Goal: Task Accomplishment & Management: Use online tool/utility

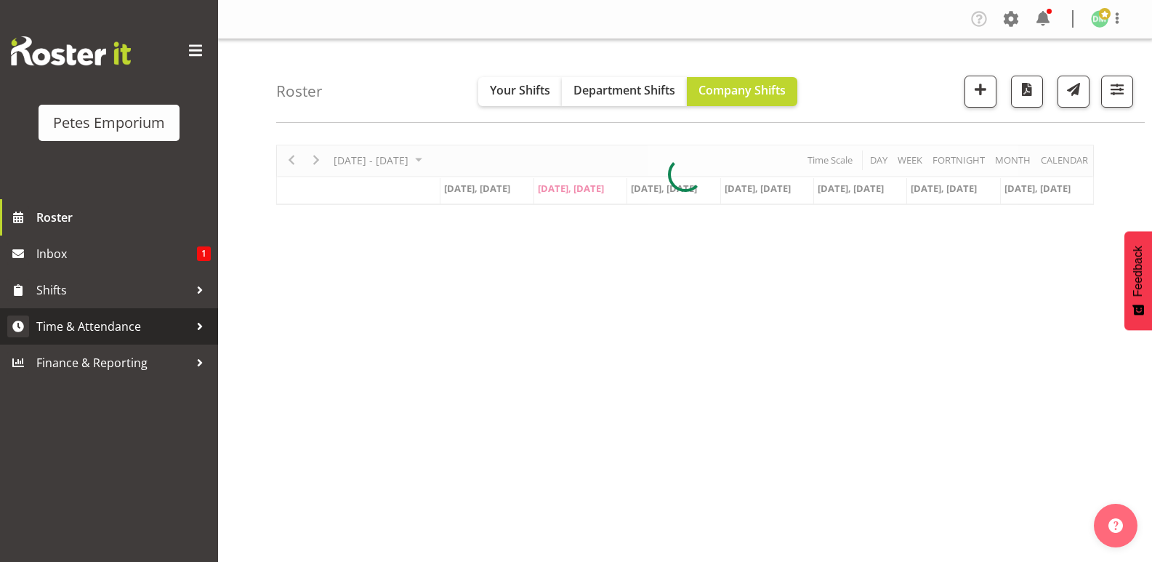
click at [123, 326] on span "Time & Attendance" at bounding box center [112, 327] width 153 height 22
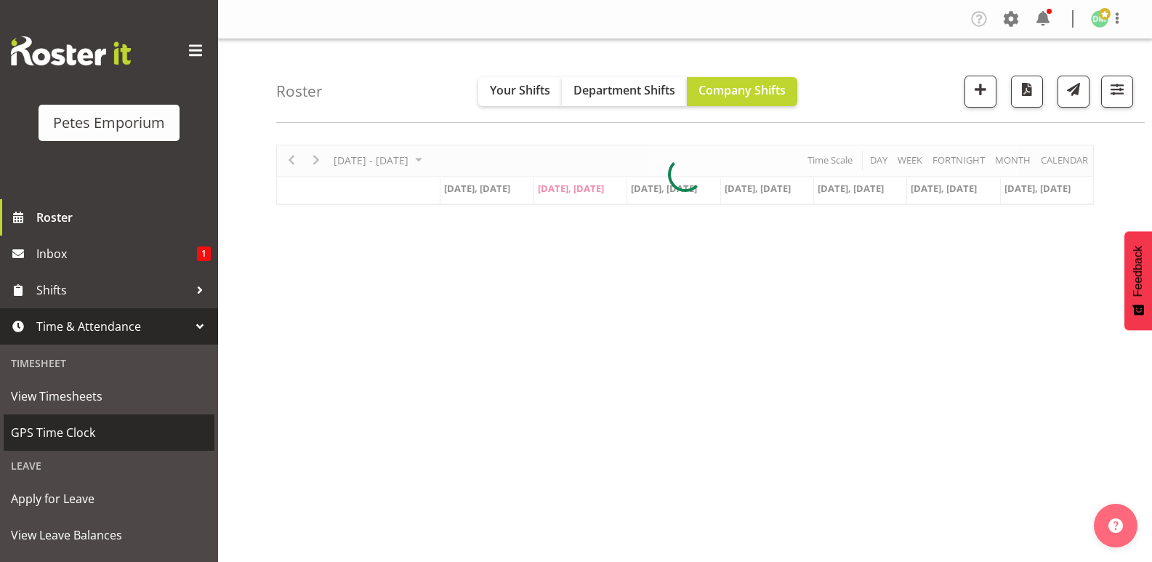
click at [87, 435] on span "GPS Time Clock" at bounding box center [109, 433] width 196 height 22
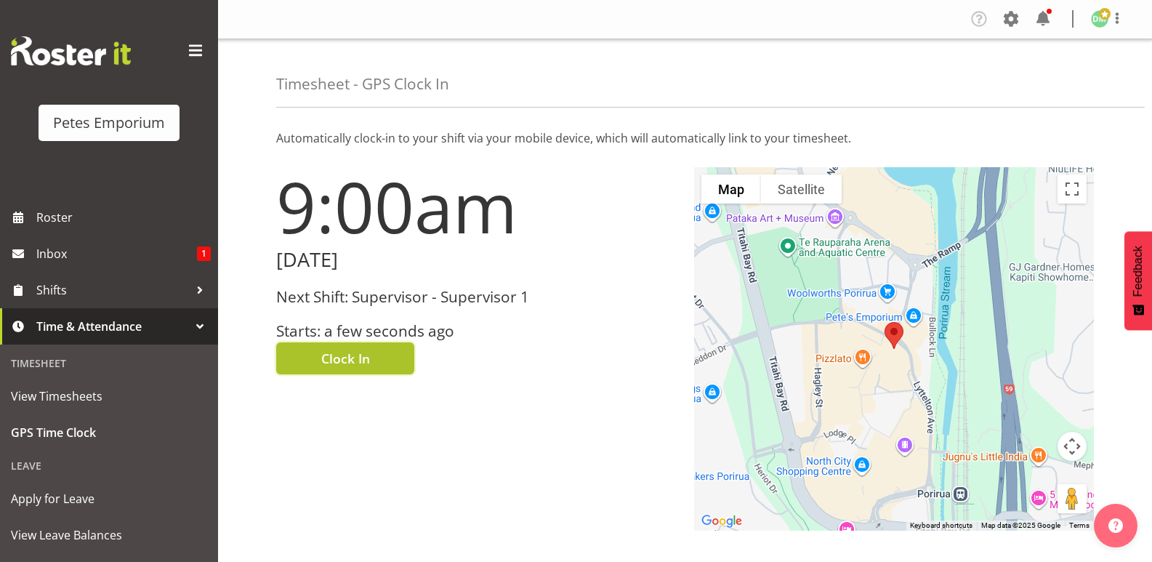
click at [366, 353] on span "Clock In" at bounding box center [345, 358] width 49 height 19
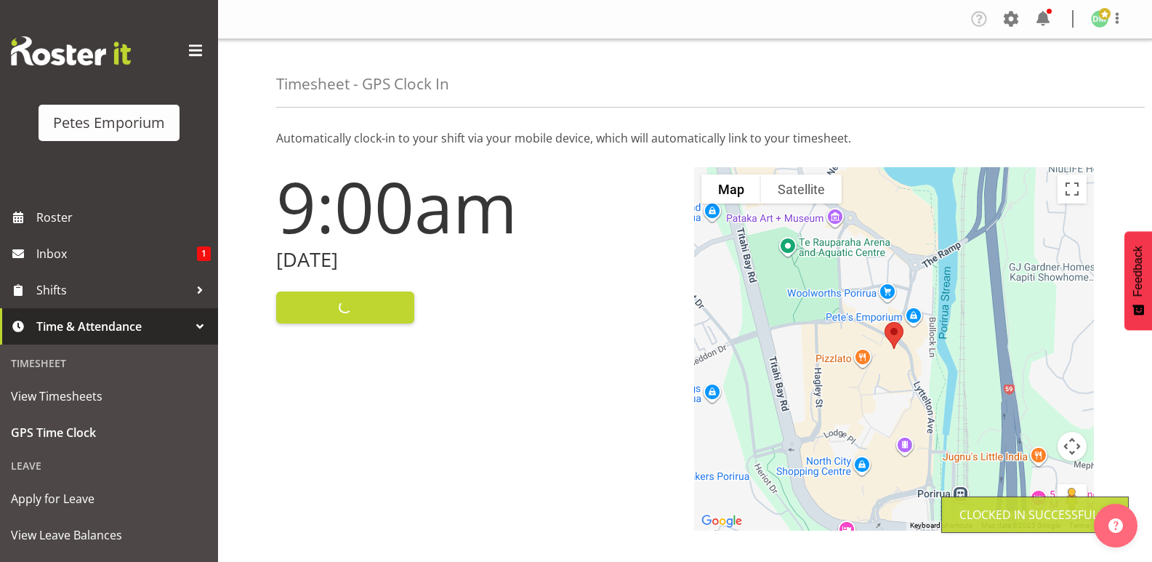
click at [1101, 12] on span at bounding box center [1105, 14] width 12 height 12
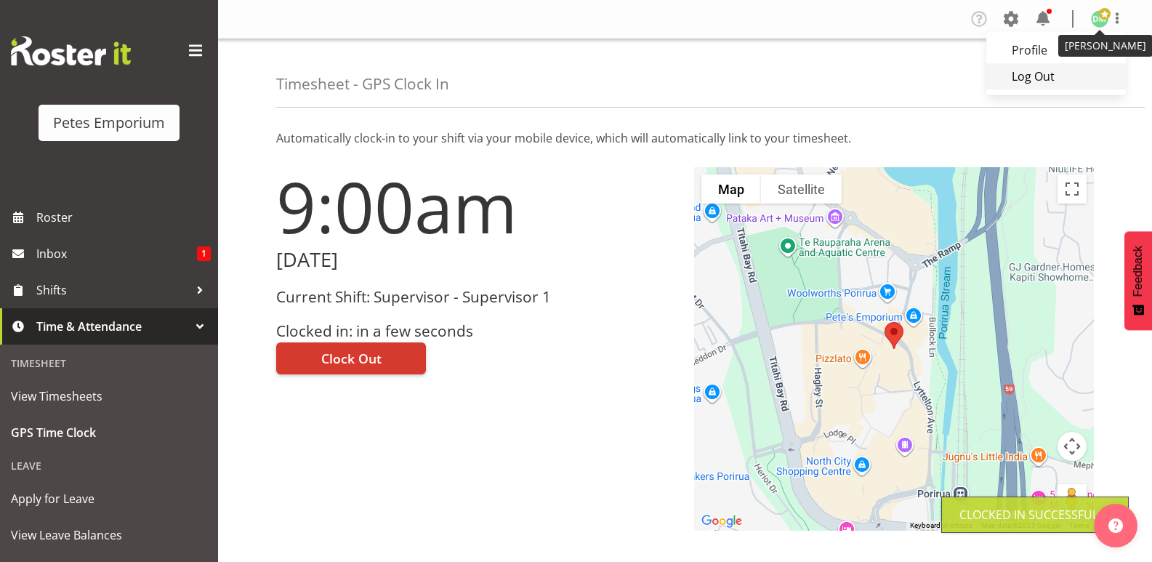
click at [1035, 74] on link "Log Out" at bounding box center [1057, 76] width 140 height 26
